Goal: Task Accomplishment & Management: Manage account settings

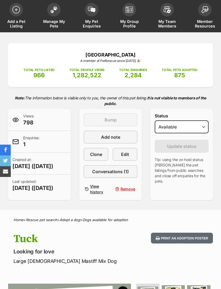
click at [52, 15] on span at bounding box center [53, 9] width 13 height 13
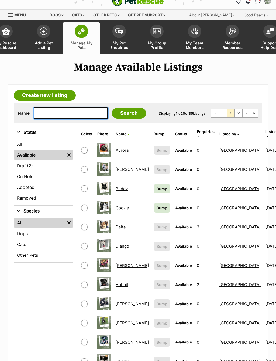
click at [66, 114] on input "text" at bounding box center [71, 112] width 74 height 11
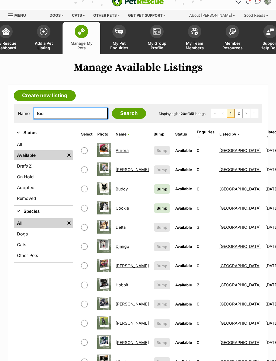
type input "Bio"
click at [116, 114] on input "Search" at bounding box center [129, 113] width 34 height 11
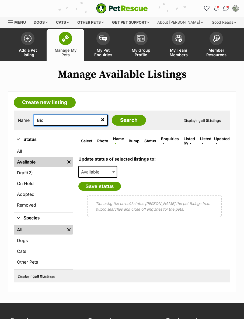
click at [71, 119] on input "Bio" at bounding box center [71, 120] width 74 height 11
type input "Bil"
click at [116, 121] on input "Search" at bounding box center [129, 120] width 34 height 11
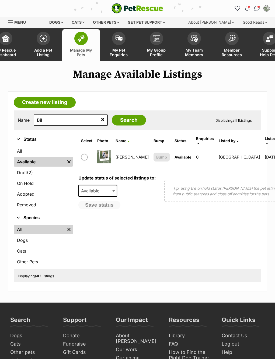
click at [127, 154] on td "Billy" at bounding box center [131, 157] width 37 height 19
click at [117, 157] on link "Billy" at bounding box center [131, 157] width 33 height 5
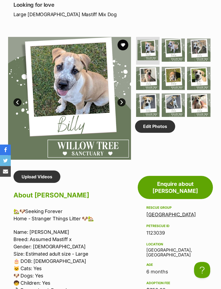
scroll to position [275, 0]
click at [160, 132] on link "Edit Photos" at bounding box center [155, 126] width 40 height 12
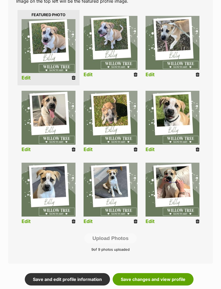
scroll to position [130, 0]
click at [74, 220] on icon at bounding box center [74, 221] width 4 height 5
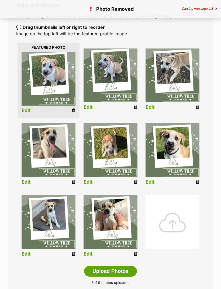
scroll to position [98, 0]
click at [198, 182] on icon at bounding box center [197, 181] width 4 height 5
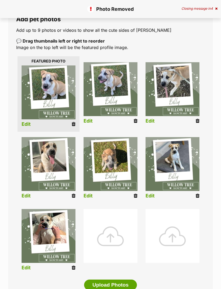
scroll to position [86, 0]
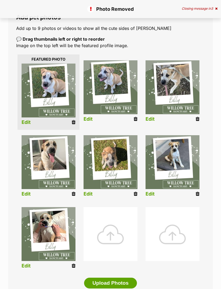
click at [114, 225] on div at bounding box center [110, 234] width 54 height 54
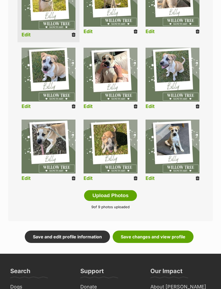
scroll to position [179, 0]
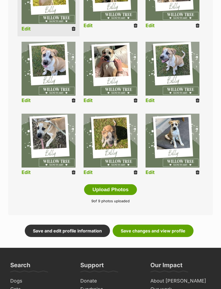
click at [171, 230] on link "Save changes and view profile" at bounding box center [152, 230] width 81 height 12
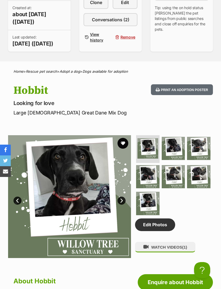
click at [162, 231] on link "Edit Photos" at bounding box center [155, 224] width 40 height 12
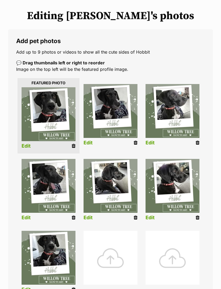
scroll to position [100, 0]
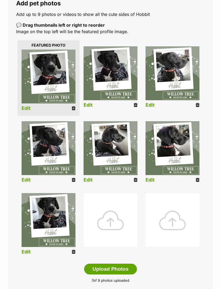
click at [112, 221] on div at bounding box center [110, 220] width 54 height 54
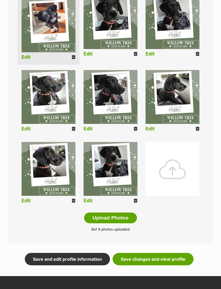
scroll to position [222, 0]
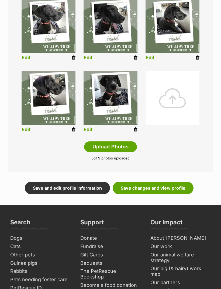
click at [180, 185] on link "Save changes and view profile" at bounding box center [152, 188] width 81 height 12
